Goal: Check status: Check status

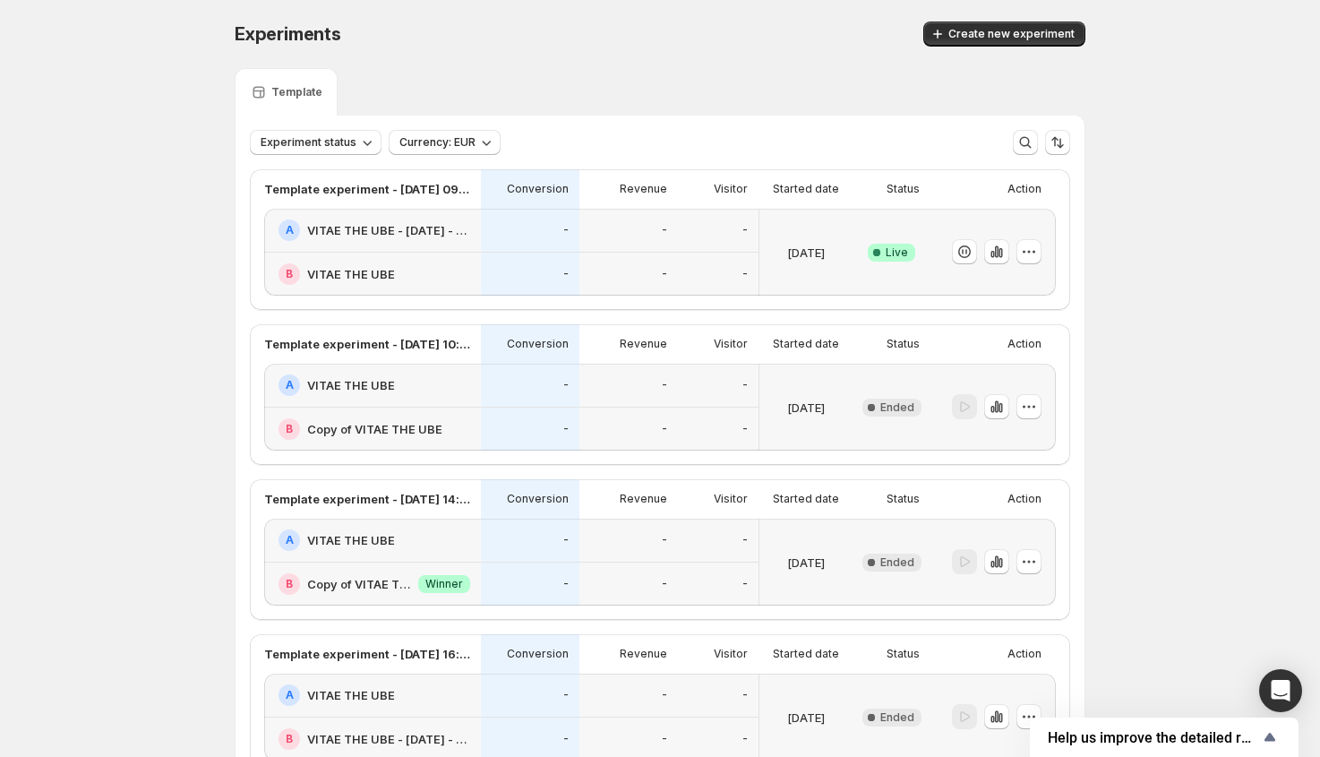
click at [795, 219] on div "[DATE]" at bounding box center [805, 251] width 79 height 65
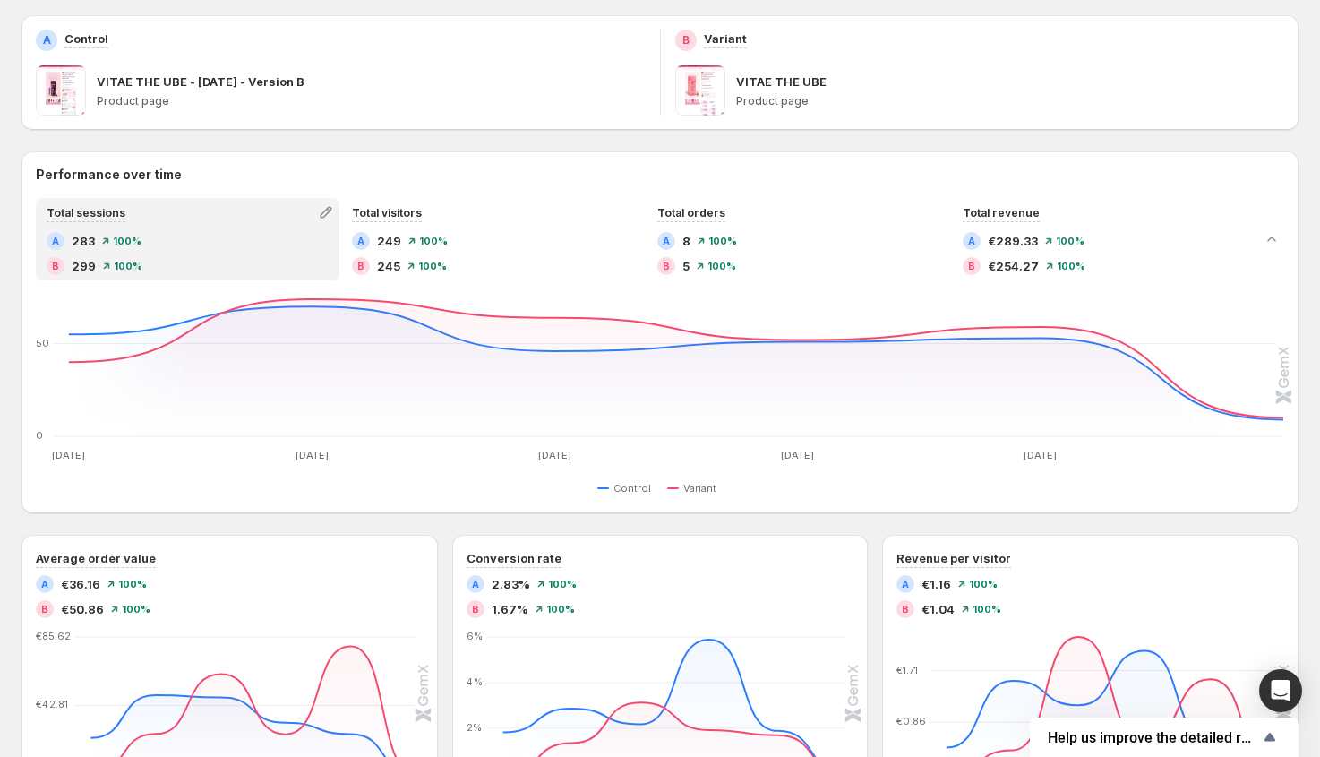
scroll to position [520, 0]
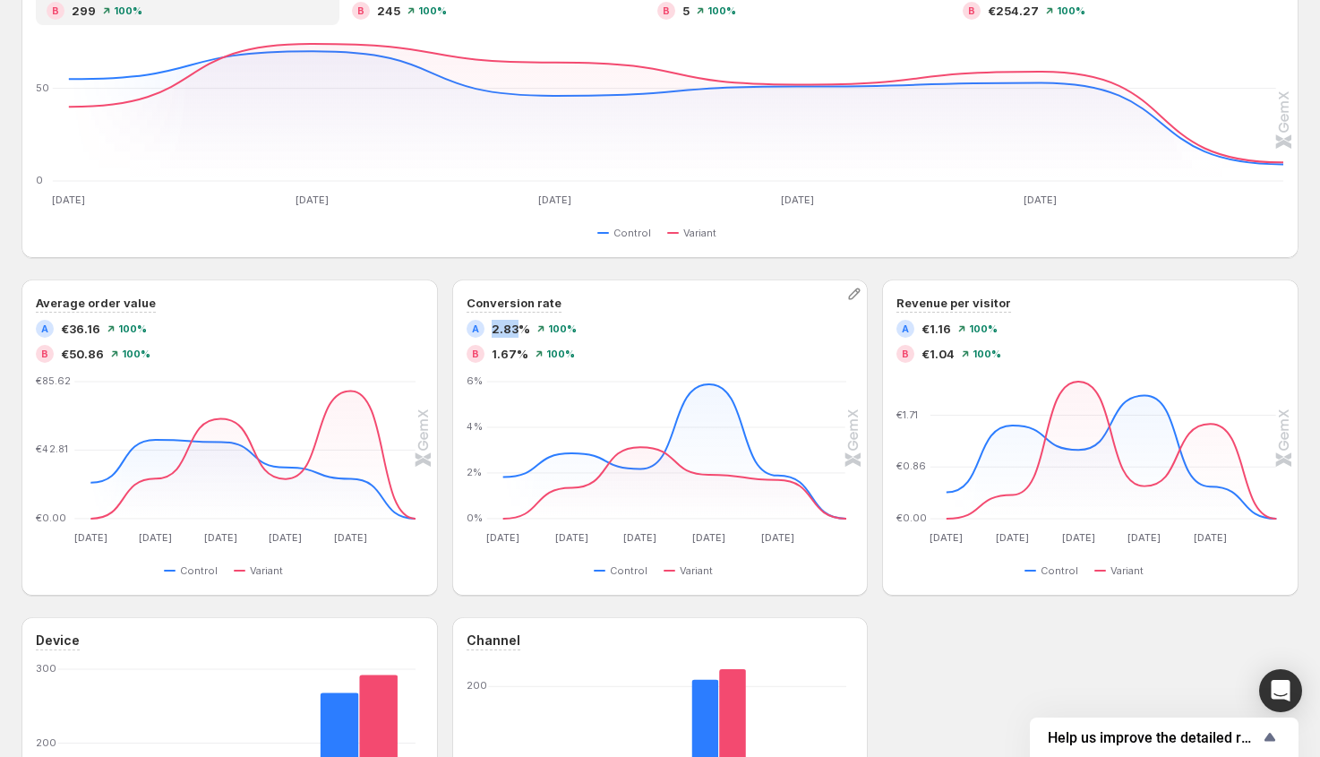
drag, startPoint x: 493, startPoint y: 330, endPoint x: 524, endPoint y: 327, distance: 30.7
click at [524, 327] on span "2.83%" at bounding box center [511, 329] width 39 height 18
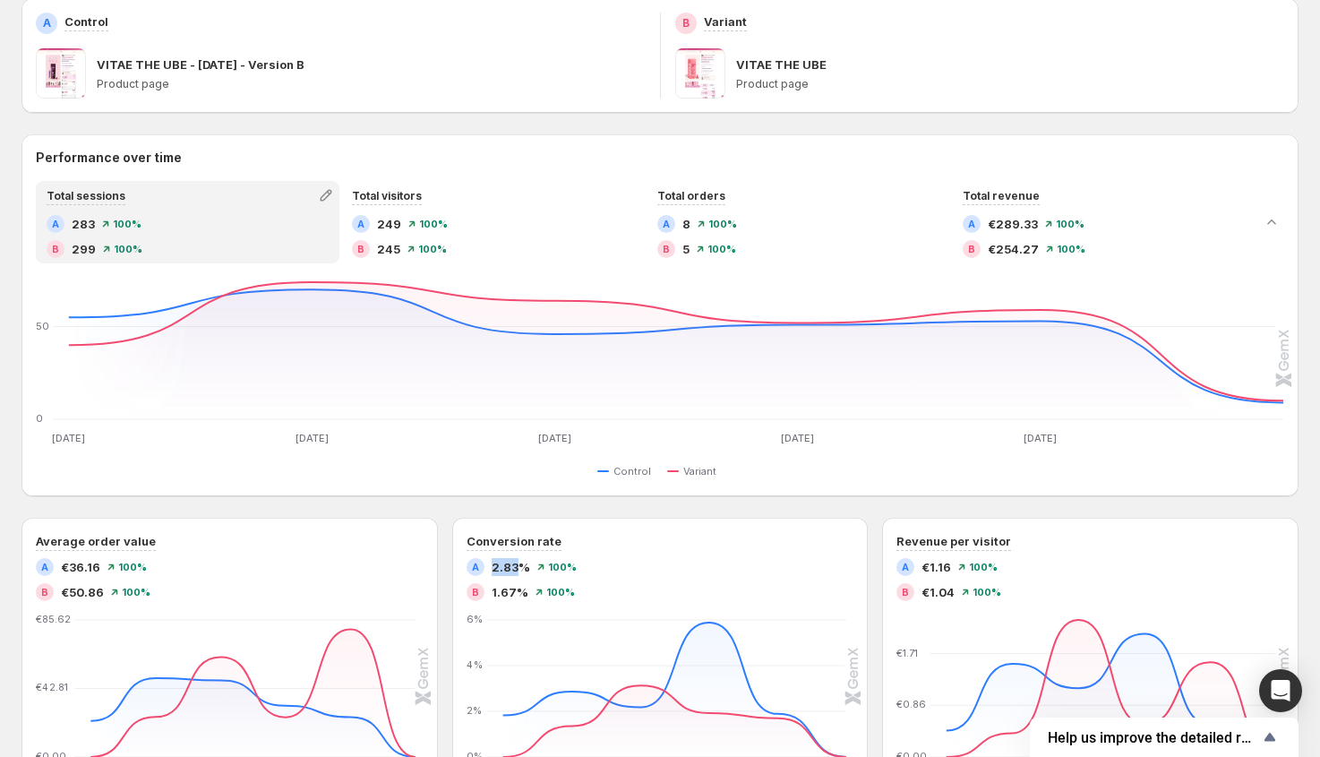
scroll to position [70, 0]
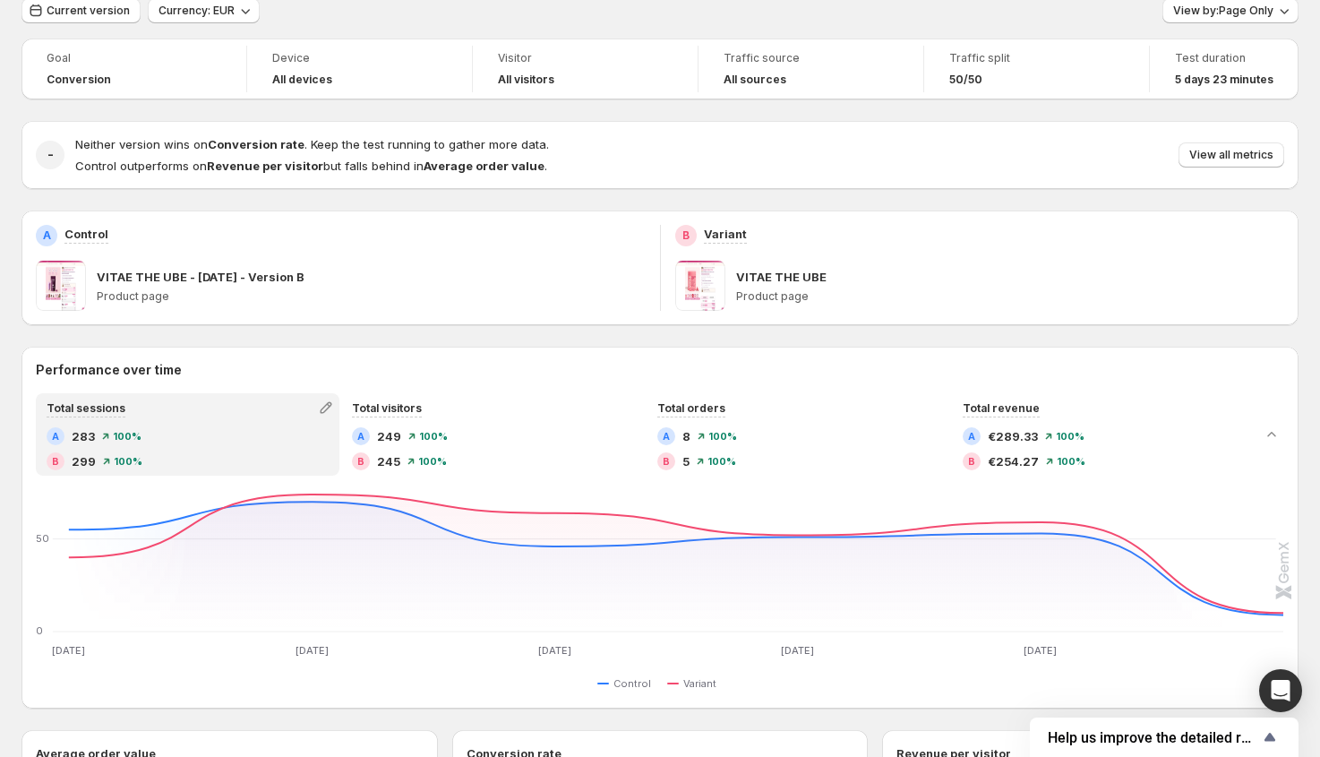
click at [712, 288] on span at bounding box center [700, 286] width 50 height 50
click at [1209, 162] on button "View all metrics" at bounding box center [1231, 154] width 106 height 25
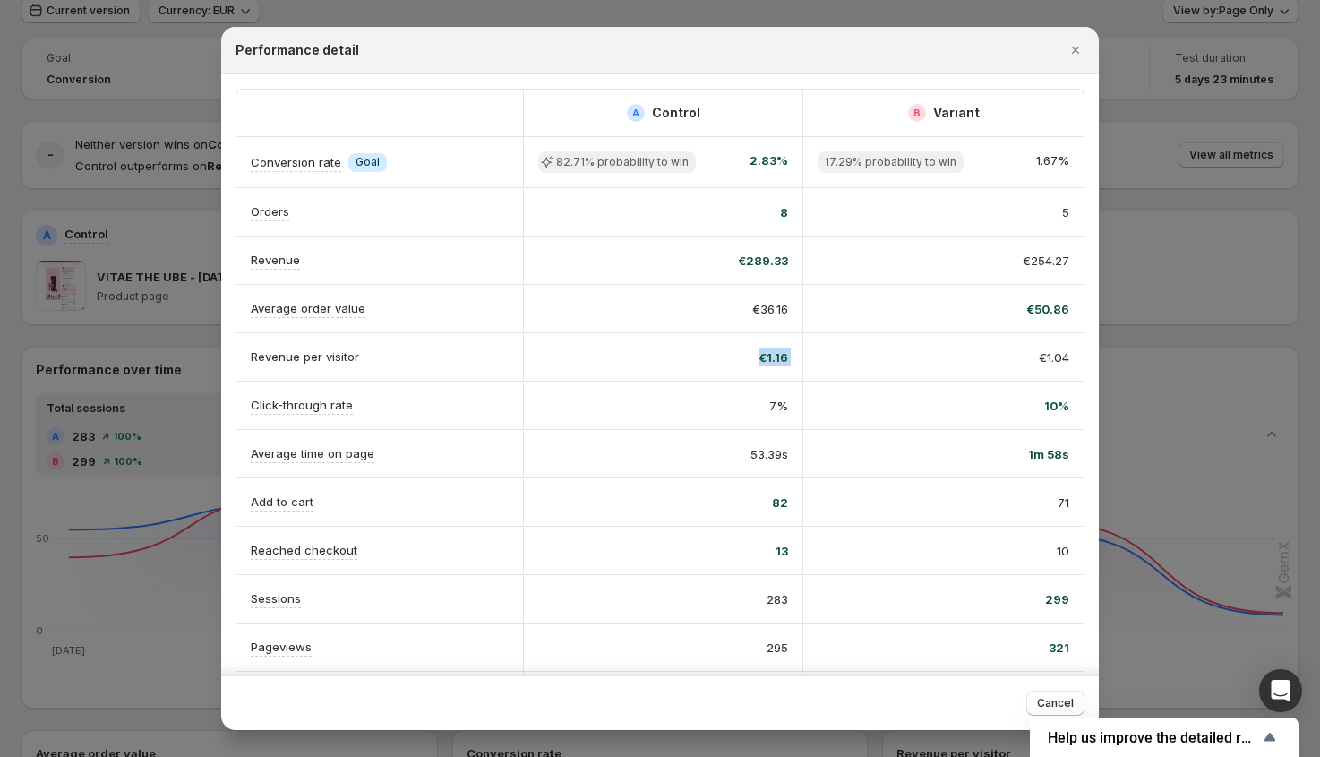
scroll to position [0, 10]
drag, startPoint x: 762, startPoint y: 351, endPoint x: 1062, endPoint y: 360, distance: 300.1
click at [1062, 360] on div "Revenue per visitor €1.16 €1.04" at bounding box center [659, 356] width 847 height 47
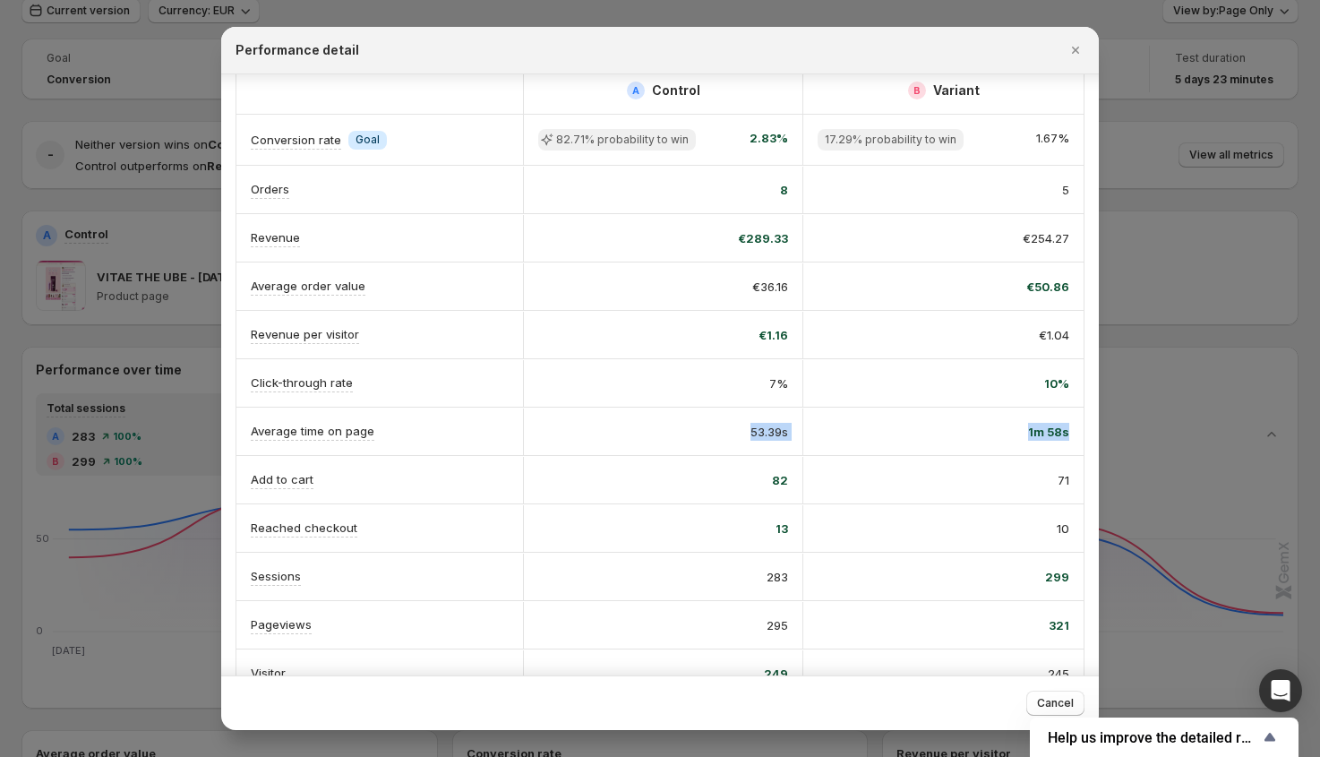
drag, startPoint x: 719, startPoint y: 425, endPoint x: 1081, endPoint y: 427, distance: 361.7
click at [1081, 427] on div "A Control B Variant Conversion rate Info Goal 82.71% probability to win 2.83% 1…" at bounding box center [659, 382] width 877 height 660
drag, startPoint x: 757, startPoint y: 477, endPoint x: 1082, endPoint y: 472, distance: 325.1
click at [1083, 472] on div "A Control B Variant Conversion rate Info Goal 82.71% probability to win 2.83% 1…" at bounding box center [659, 382] width 877 height 660
drag, startPoint x: 697, startPoint y: 531, endPoint x: 1075, endPoint y: 521, distance: 378.9
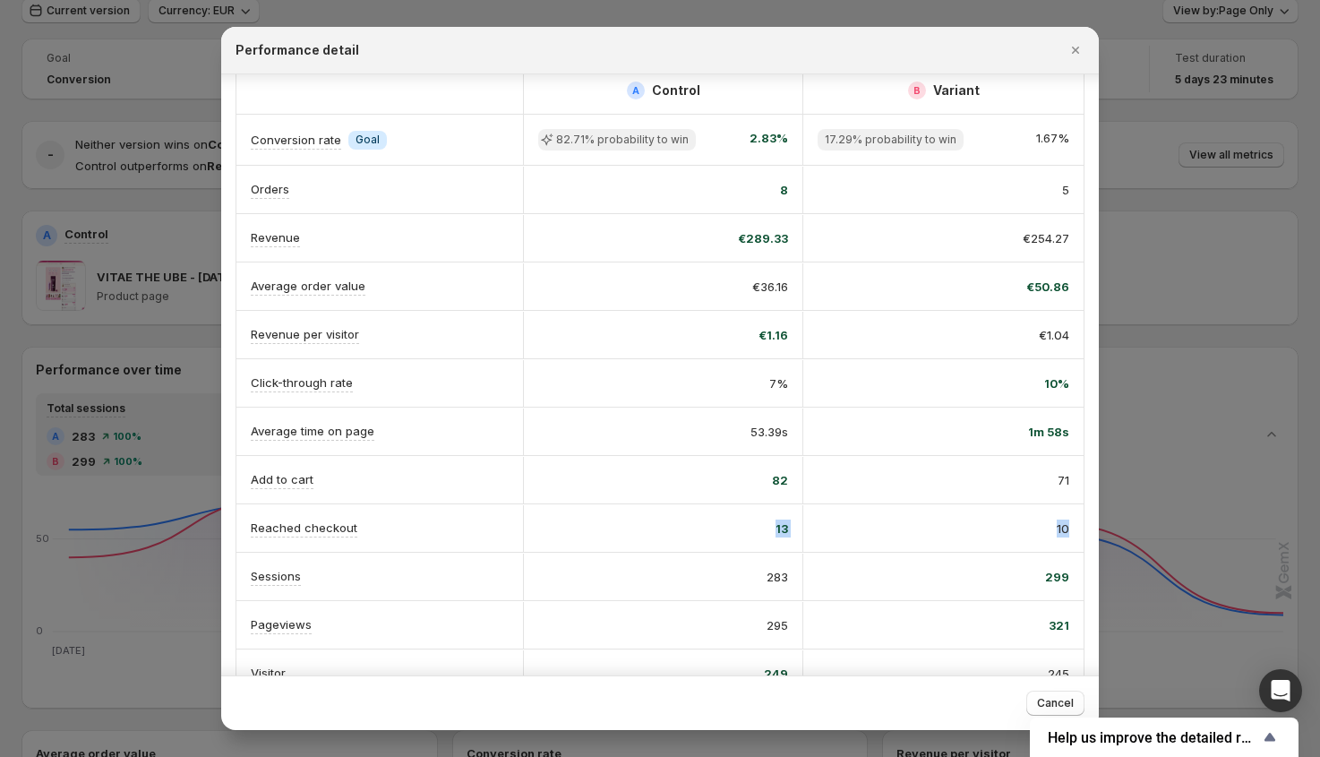
click at [1075, 521] on div "A Control B Variant Conversion rate Info Goal 82.71% probability to win 2.83% 1…" at bounding box center [659, 382] width 877 height 660
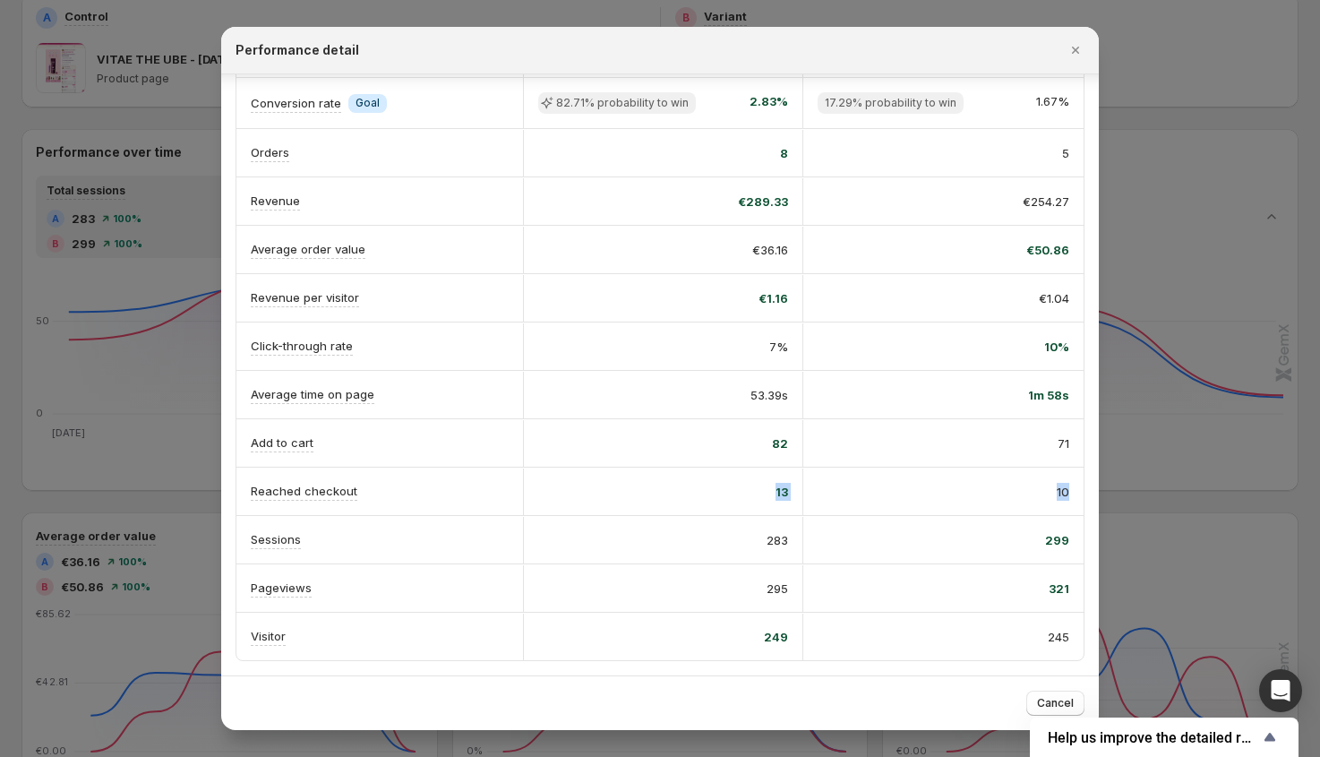
scroll to position [0, 0]
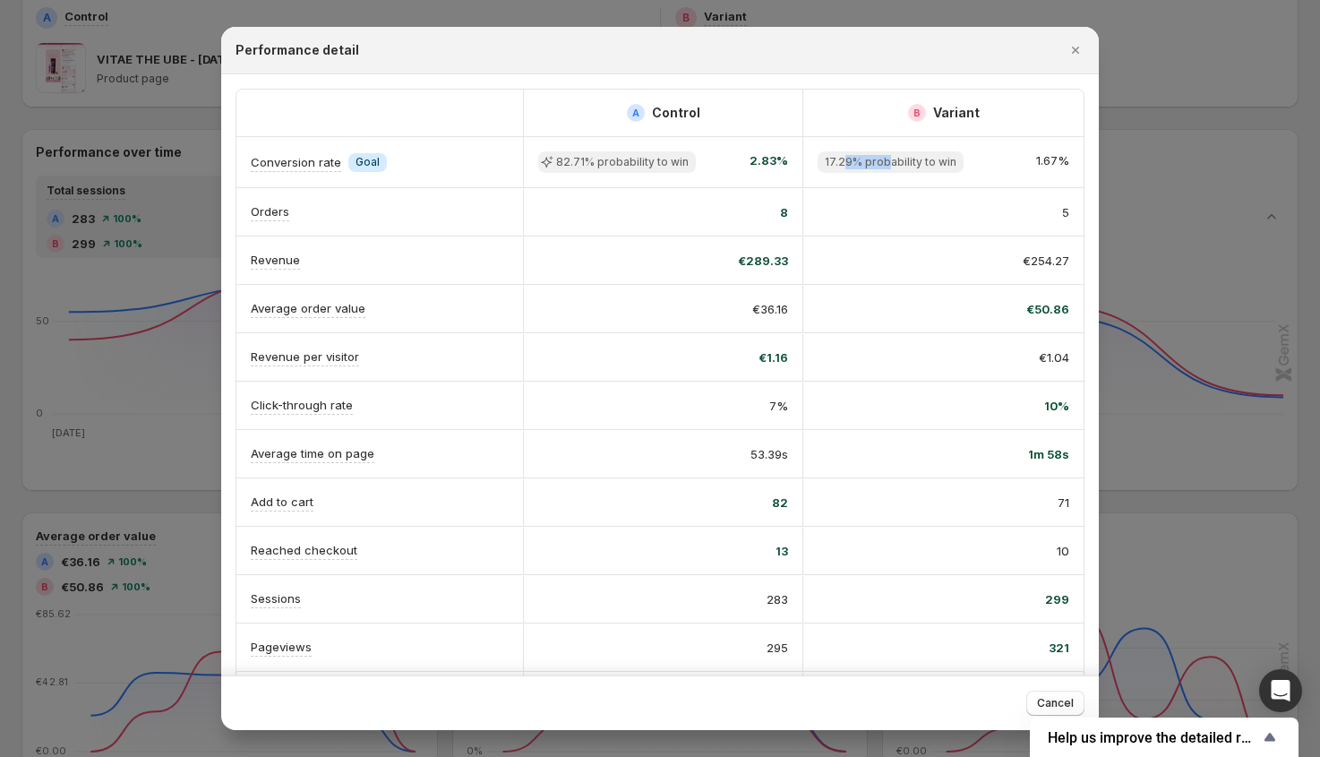
drag, startPoint x: 833, startPoint y: 161, endPoint x: 932, endPoint y: 158, distance: 99.4
click at [875, 159] on span "17.29% probability to win" at bounding box center [891, 162] width 132 height 14
click at [1066, 49] on icon "Close" at bounding box center [1075, 50] width 18 height 18
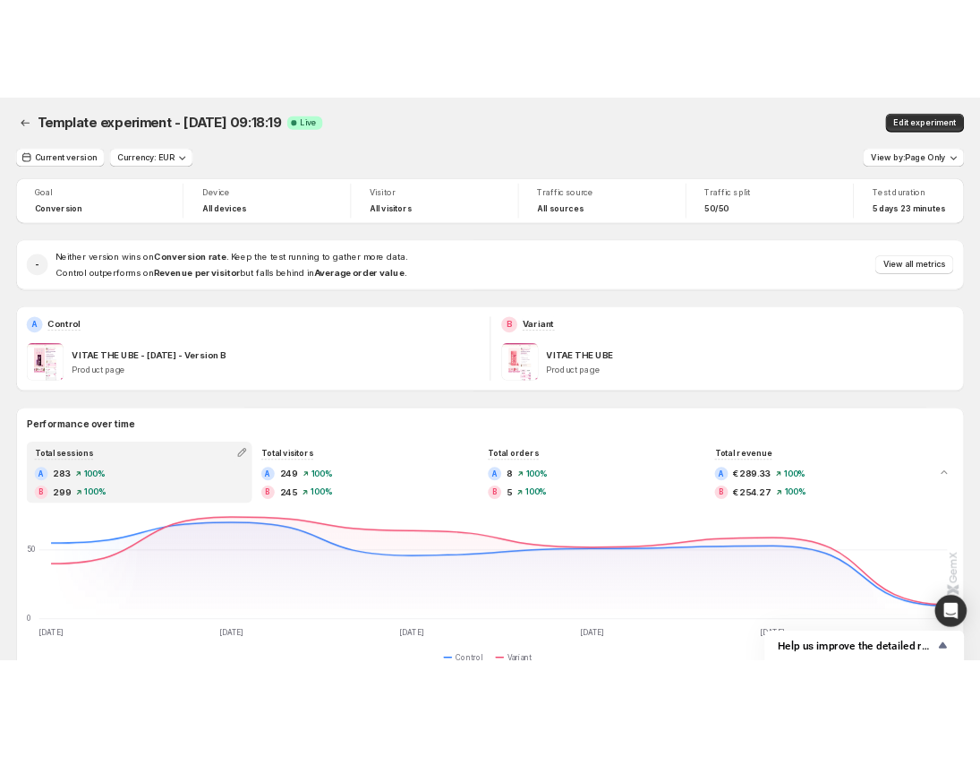
scroll to position [63, 0]
